Goal: Check status: Check status

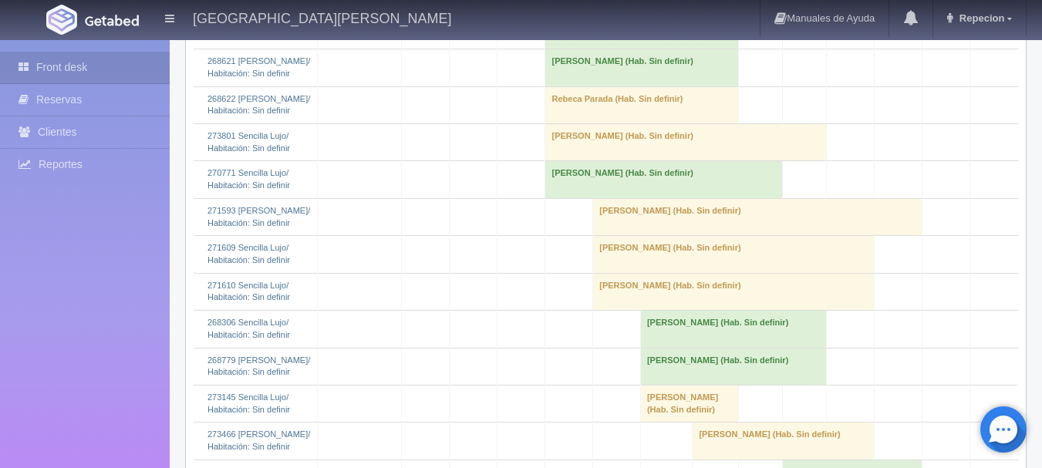
scroll to position [1773, 0]
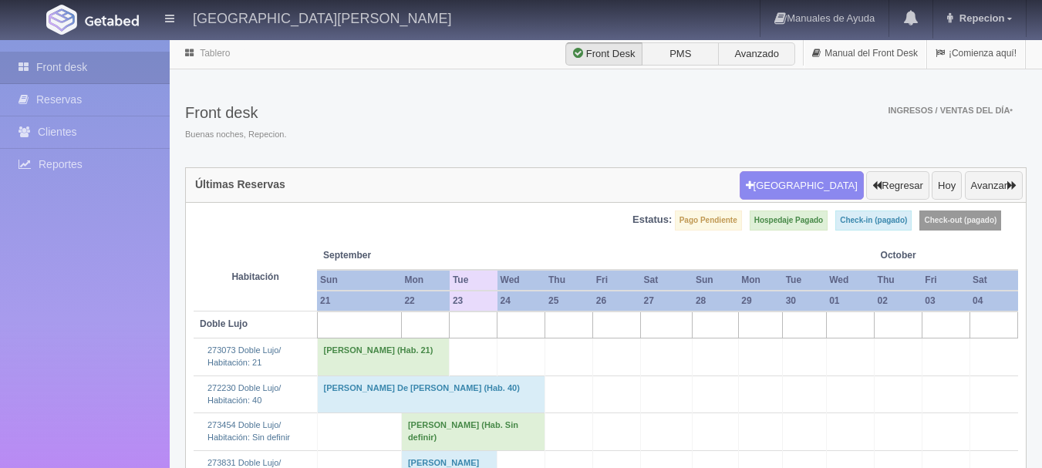
scroll to position [1773, 0]
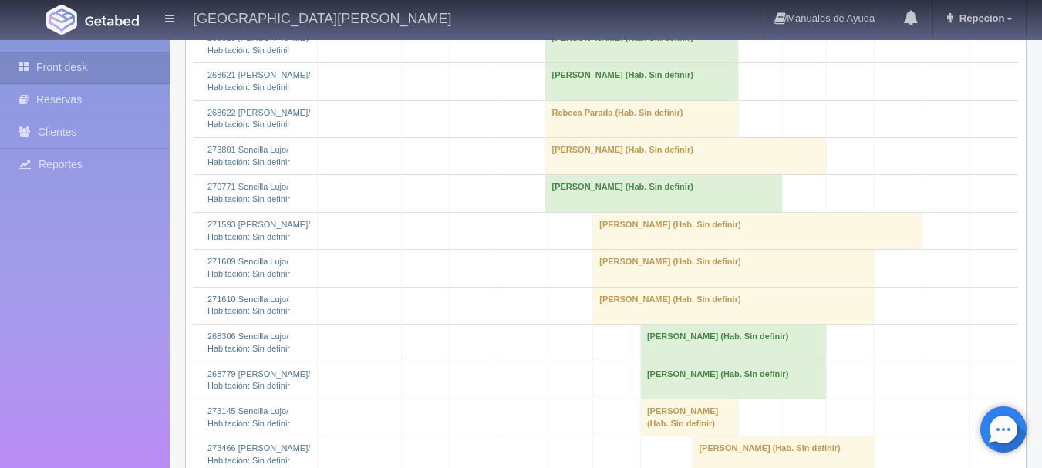
scroll to position [1773, 0]
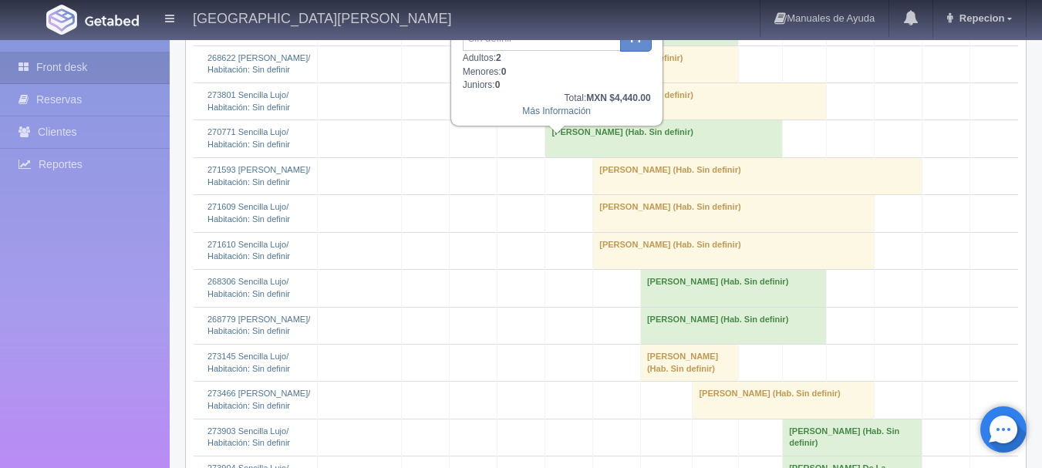
scroll to position [1696, 0]
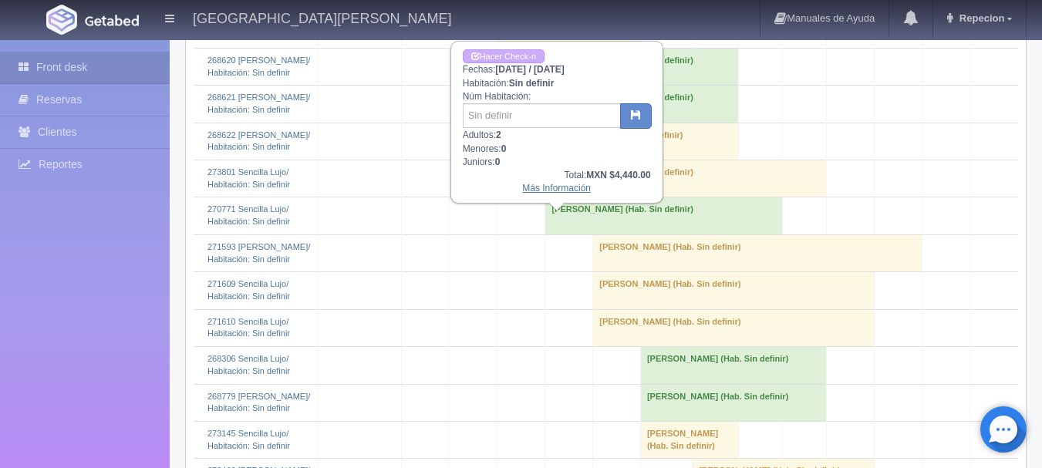
click at [535, 194] on link "Más Información" at bounding box center [556, 188] width 69 height 11
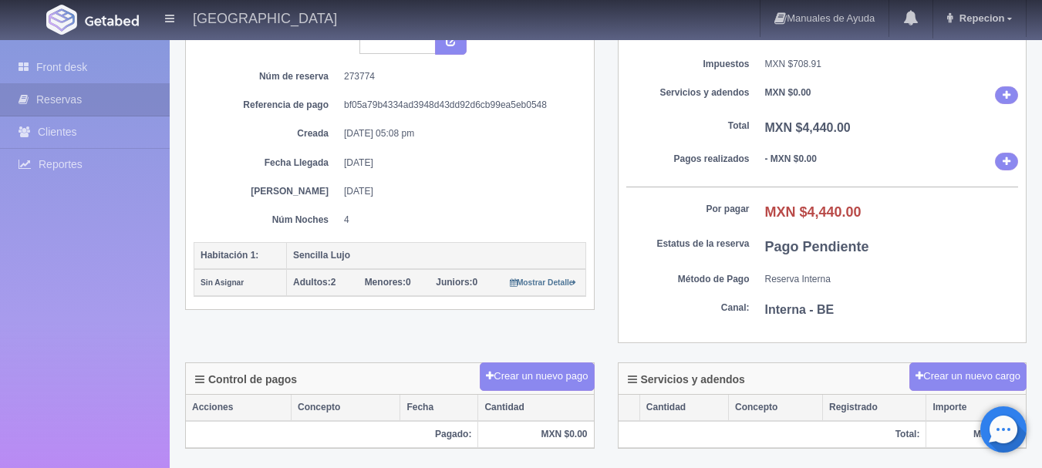
scroll to position [154, 0]
click at [72, 62] on link "Front desk" at bounding box center [85, 68] width 170 height 32
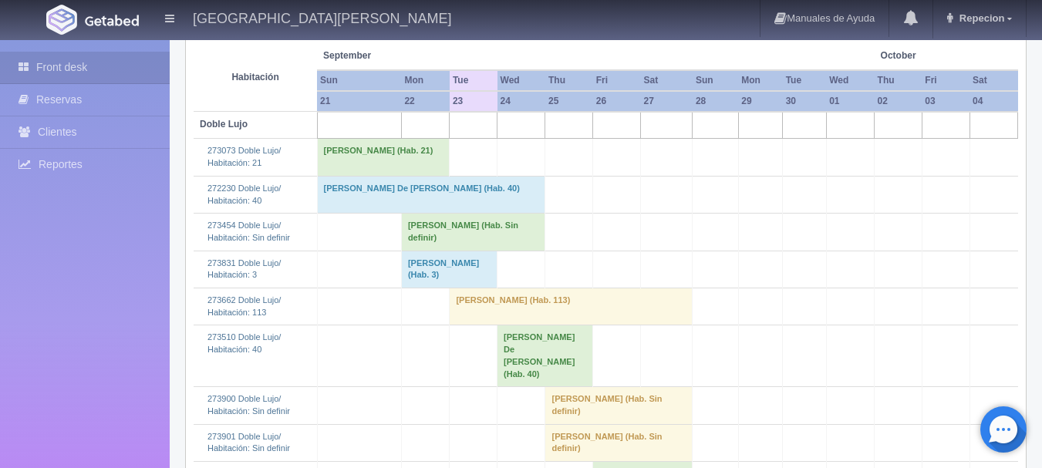
scroll to position [154, 0]
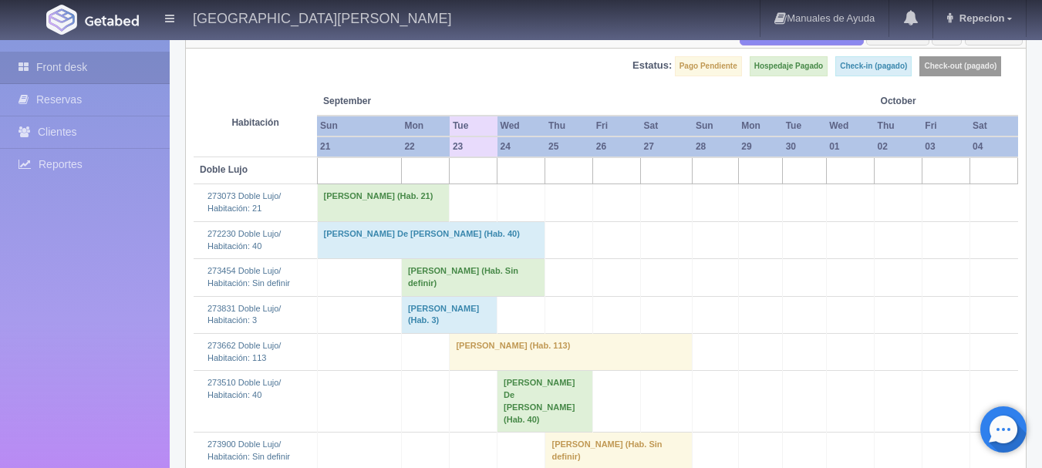
click at [480, 355] on td "rosa estela alarcon (Hab. 113)" at bounding box center [571, 352] width 243 height 37
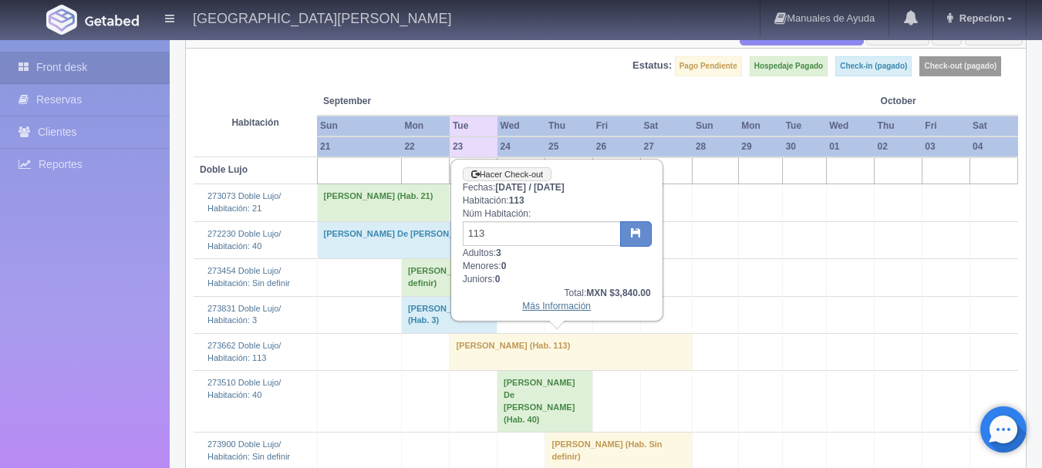
click at [540, 308] on link "Más Información" at bounding box center [556, 306] width 69 height 11
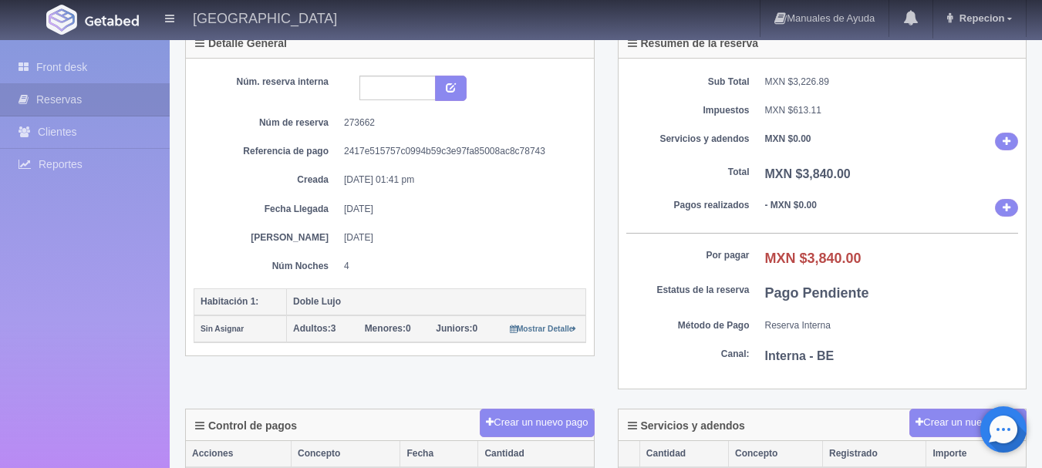
scroll to position [30, 0]
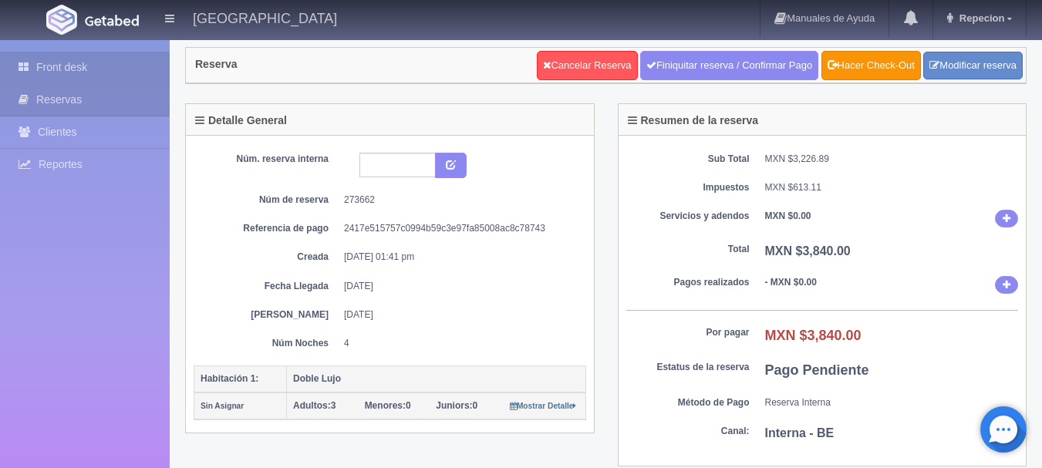
click at [58, 69] on link "Front desk" at bounding box center [85, 68] width 170 height 32
